Goal: Find specific page/section: Find specific page/section

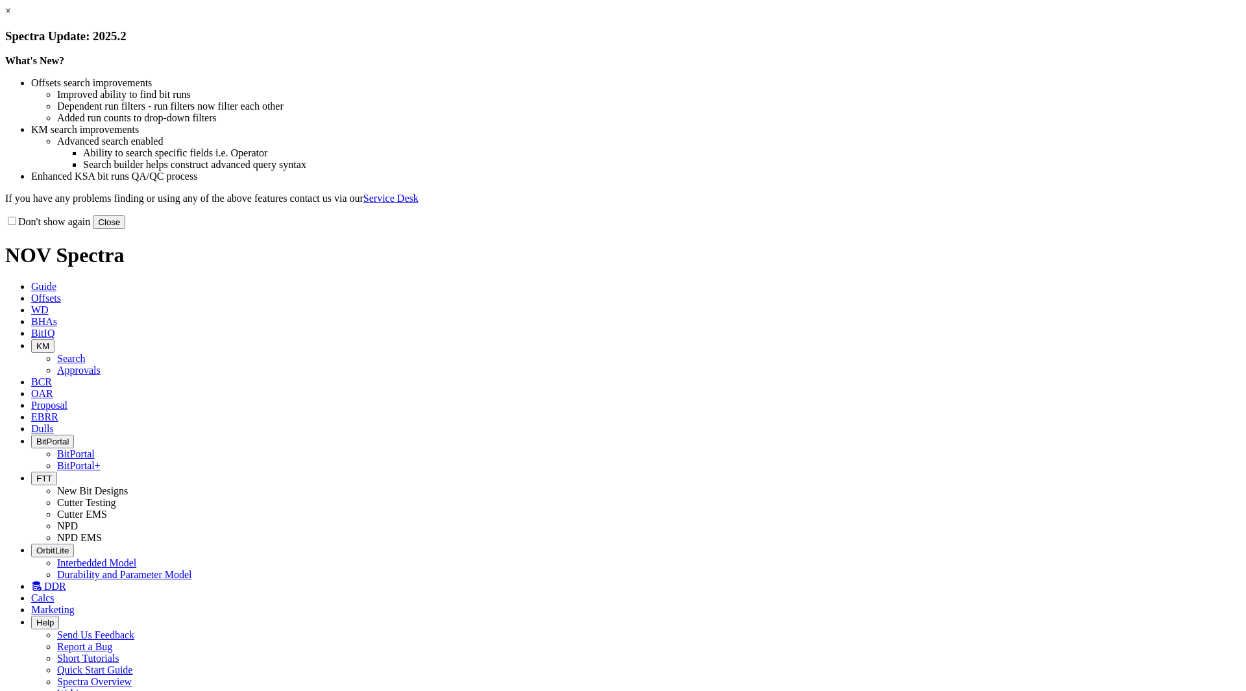
click at [125, 229] on button "Close" at bounding box center [109, 223] width 32 height 14
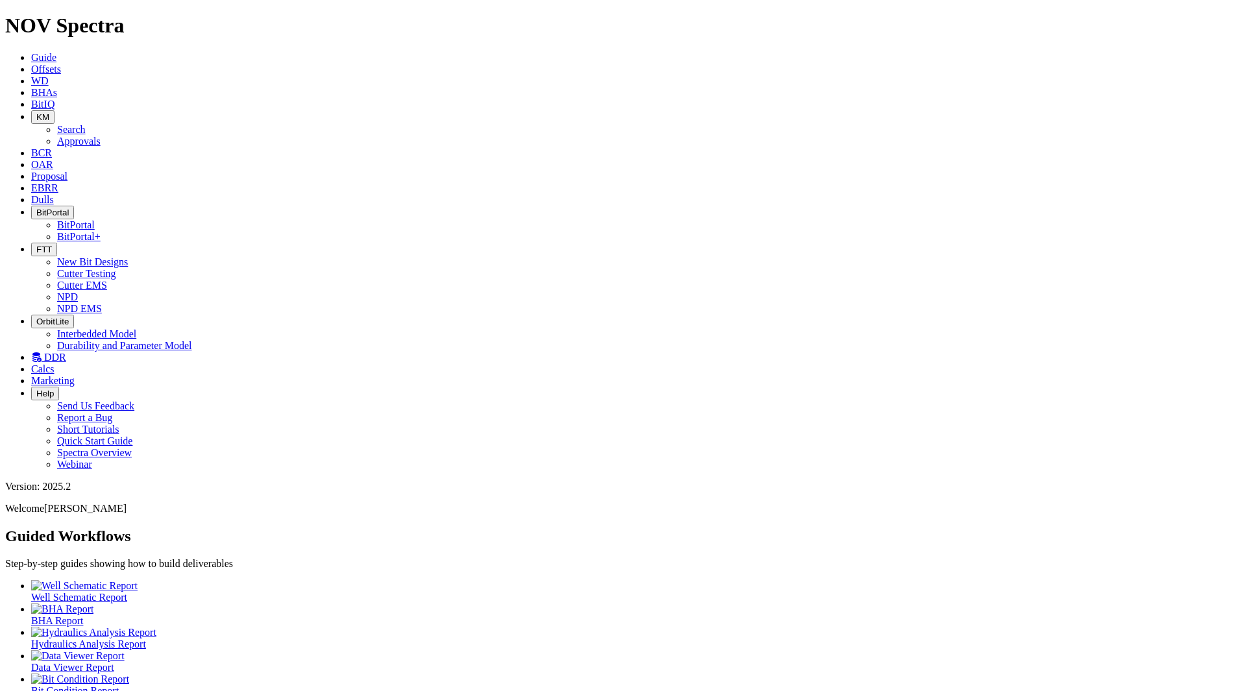
click at [31, 99] on icon at bounding box center [31, 104] width 0 height 11
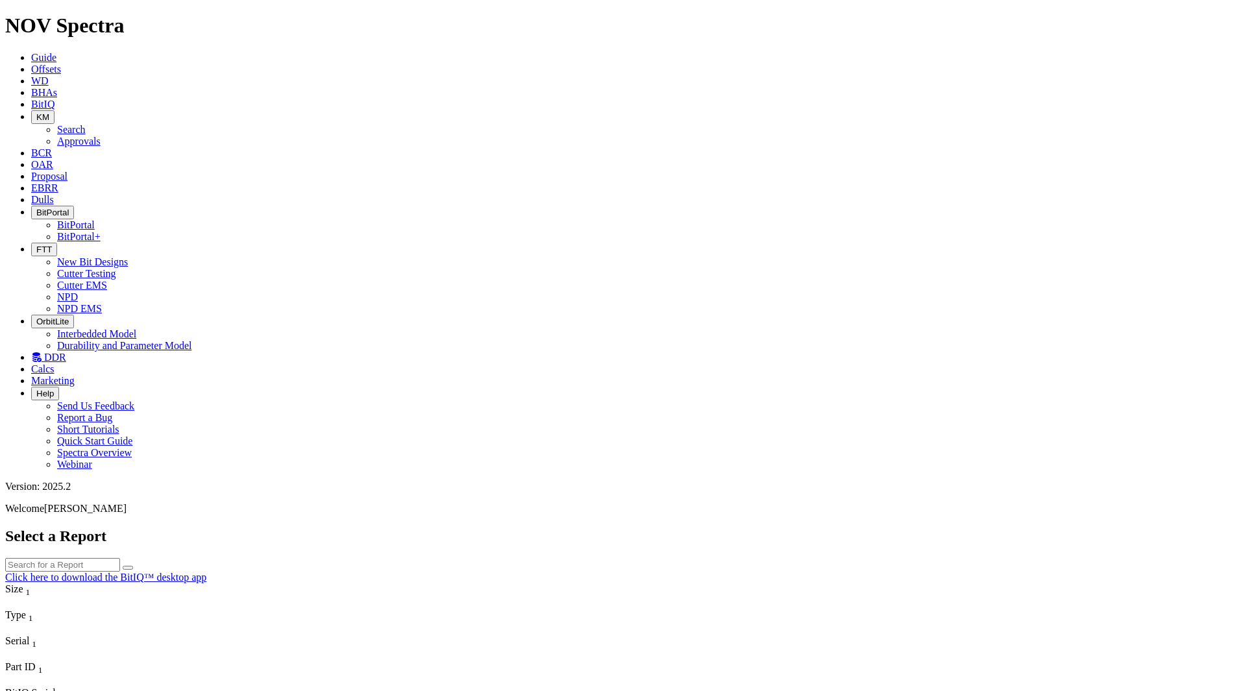
click at [31, 194] on icon at bounding box center [31, 199] width 0 height 11
